Goal: Task Accomplishment & Management: Manage account settings

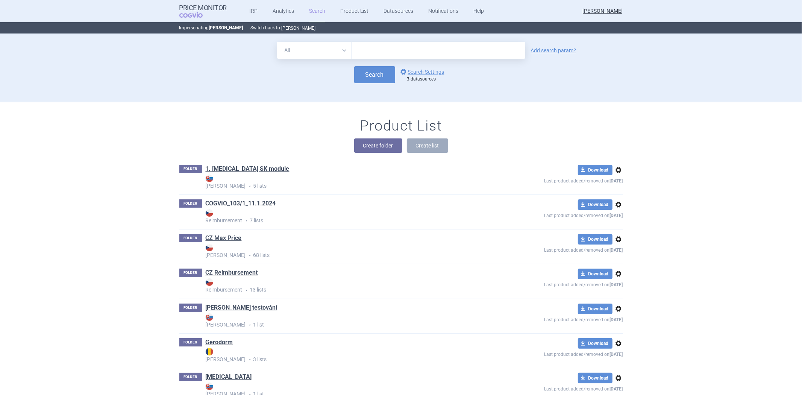
click at [282, 27] on button "[PERSON_NAME]" at bounding box center [299, 28] width 34 height 6
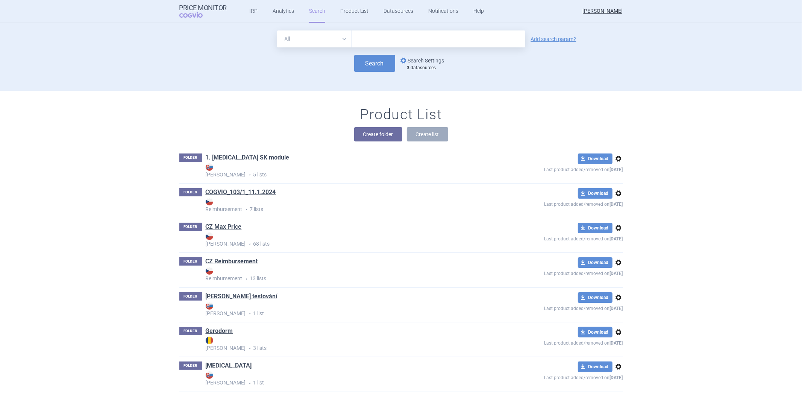
click at [410, 61] on link "options Search Settings" at bounding box center [421, 60] width 45 height 9
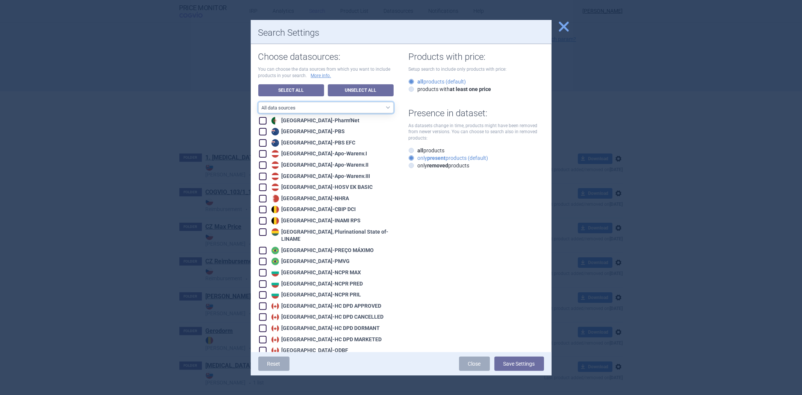
click at [333, 110] on select "All data sources CZ reference sources - Reimbursement SK reference sources - Of…" at bounding box center [325, 107] width 135 height 11
select select "a9ddb788-2082-4269-8820-6e97e7684c91"
click at [258, 102] on select "All data sources CZ reference sources - Reimbursement SK reference sources - Of…" at bounding box center [325, 107] width 135 height 11
checkbox input "true"
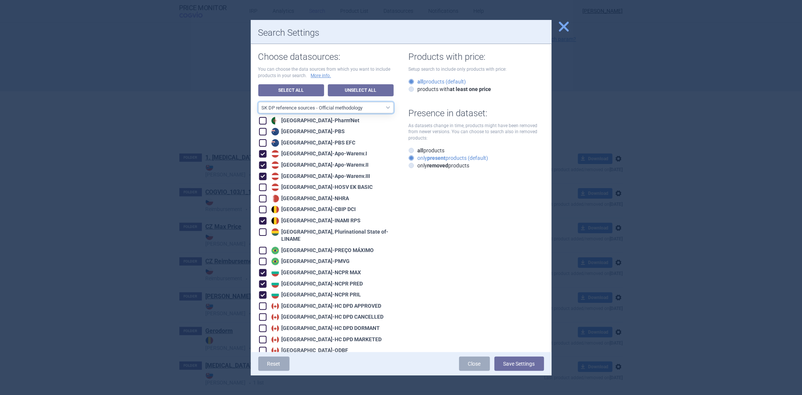
checkbox input "true"
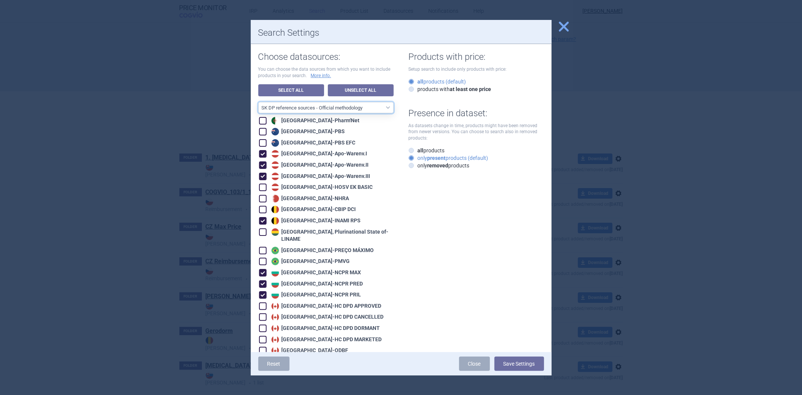
checkbox input "true"
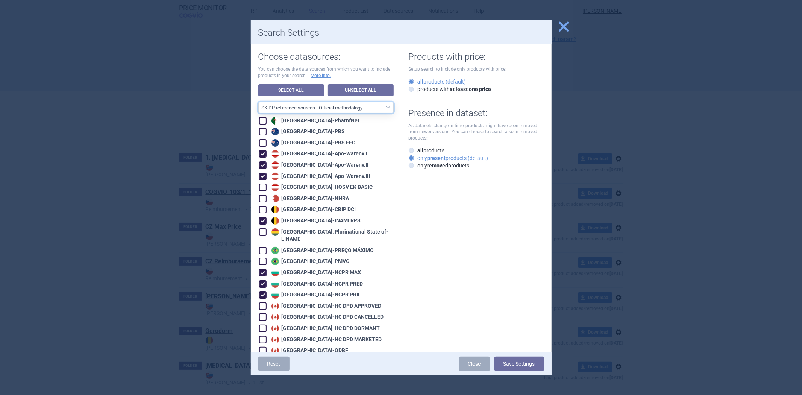
checkbox input "true"
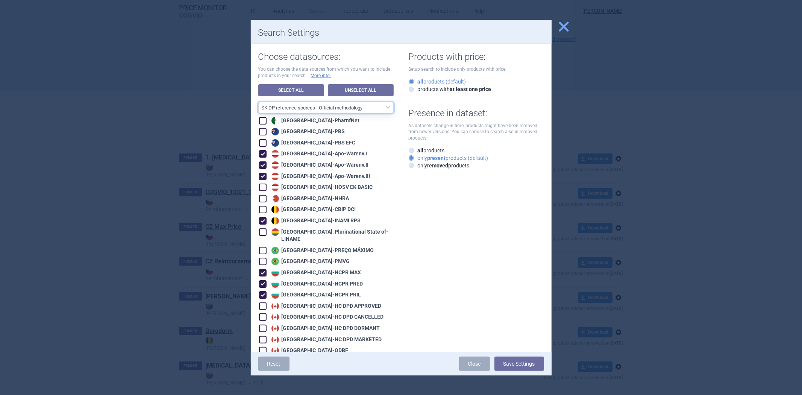
checkbox input "true"
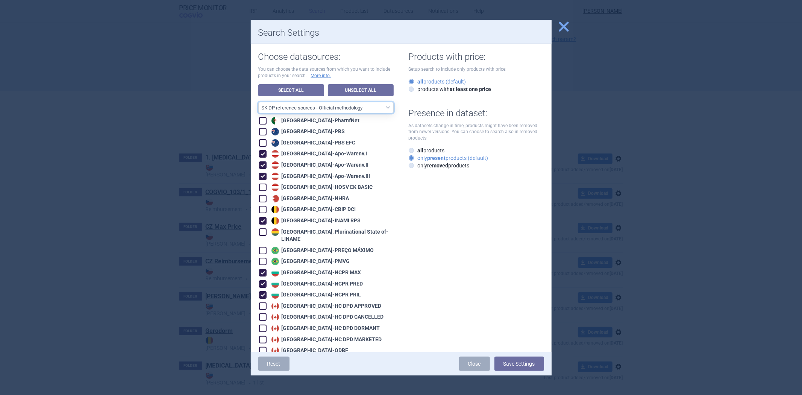
checkbox input "true"
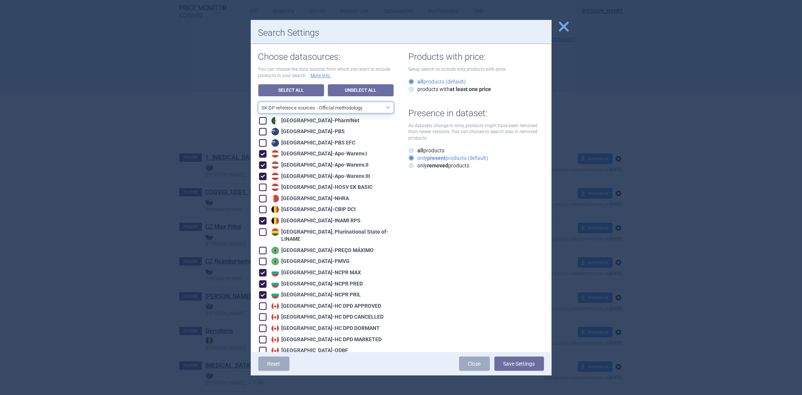
checkbox input "true"
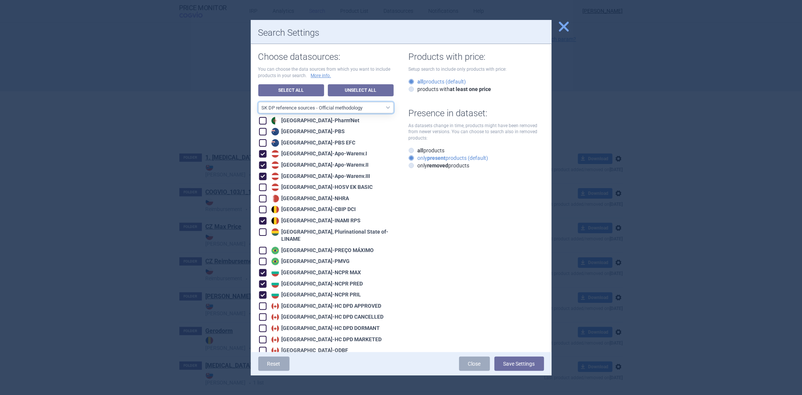
checkbox input "true"
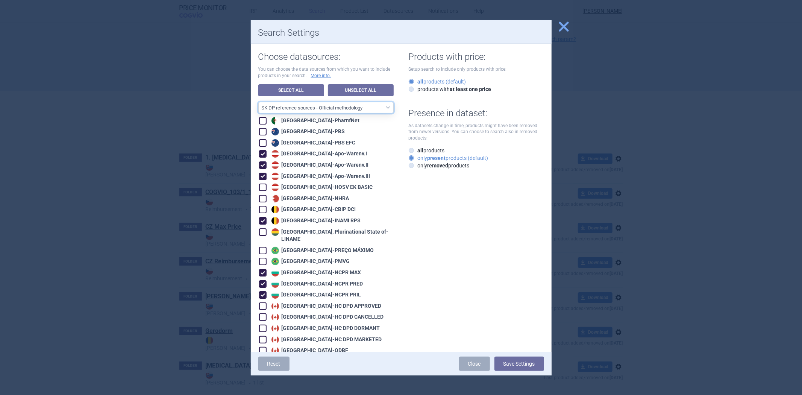
checkbox input "true"
